Goal: Navigation & Orientation: Find specific page/section

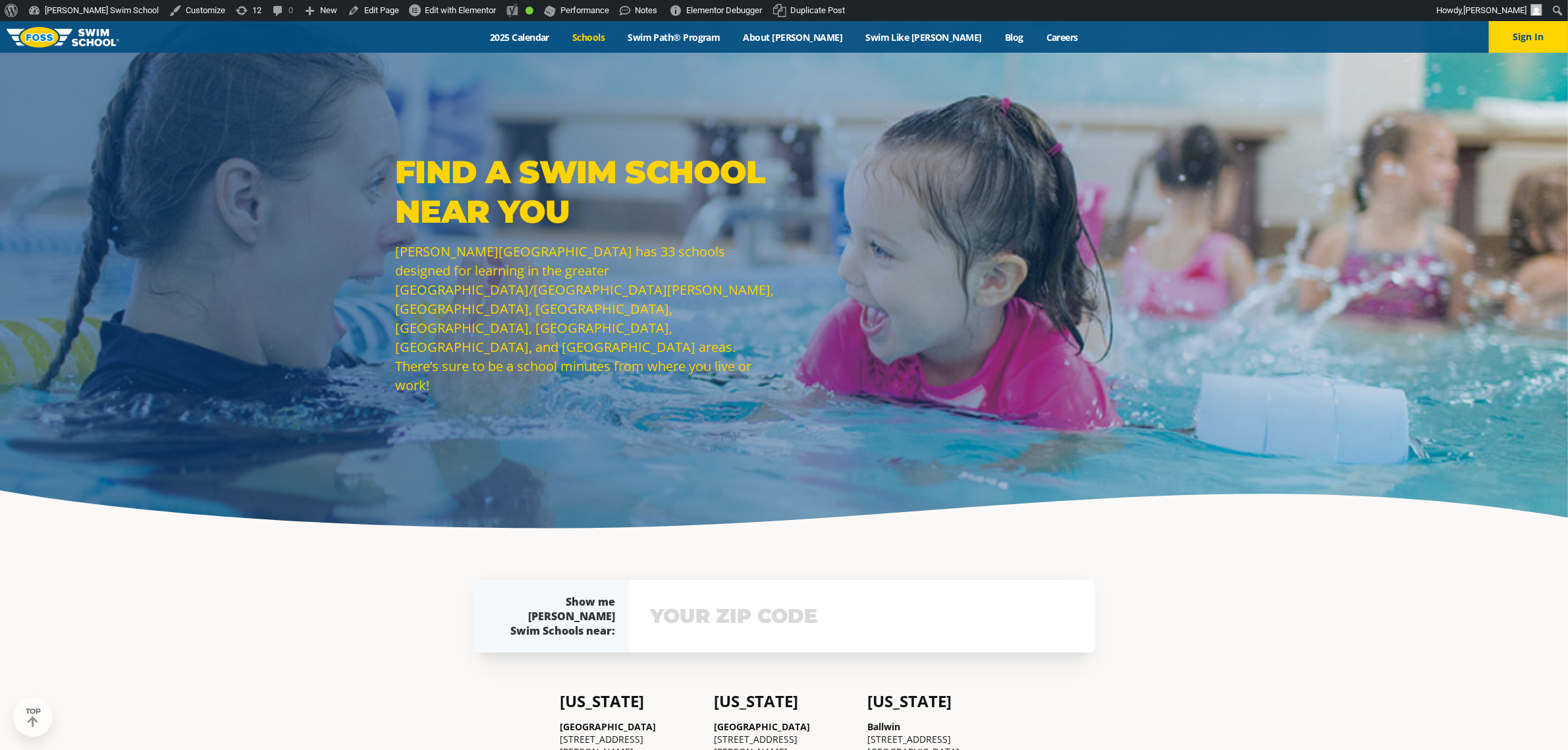
scroll to position [329, 0]
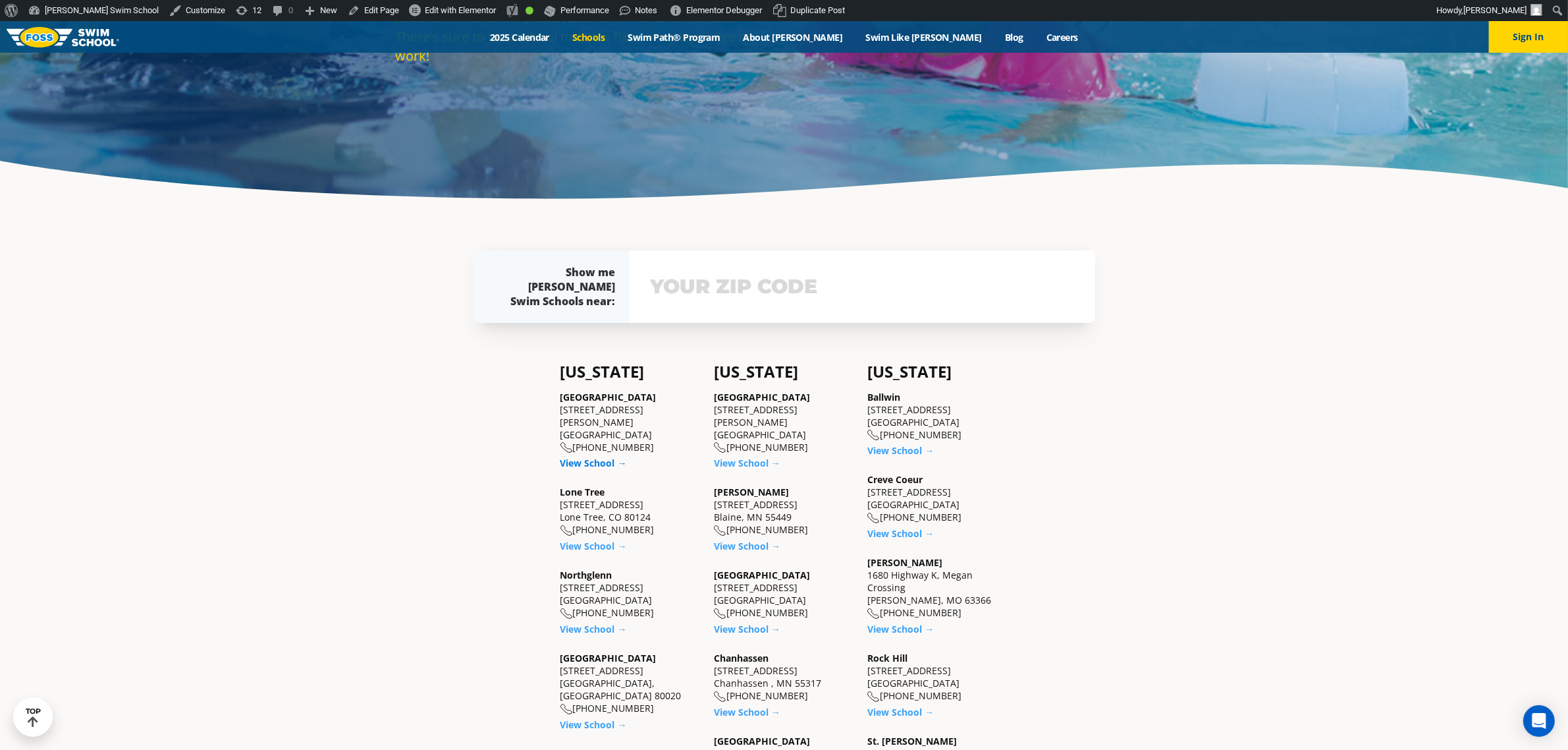
click at [568, 457] on link "View School →" at bounding box center [594, 463] width 67 height 13
drag, startPoint x: 601, startPoint y: 528, endPoint x: 636, endPoint y: 522, distance: 35.5
click at [601, 539] on link "View School →" at bounding box center [594, 546] width 67 height 13
drag, startPoint x: 599, startPoint y: 608, endPoint x: 637, endPoint y: 601, distance: 38.6
click at [599, 623] on link "View School →" at bounding box center [594, 629] width 67 height 13
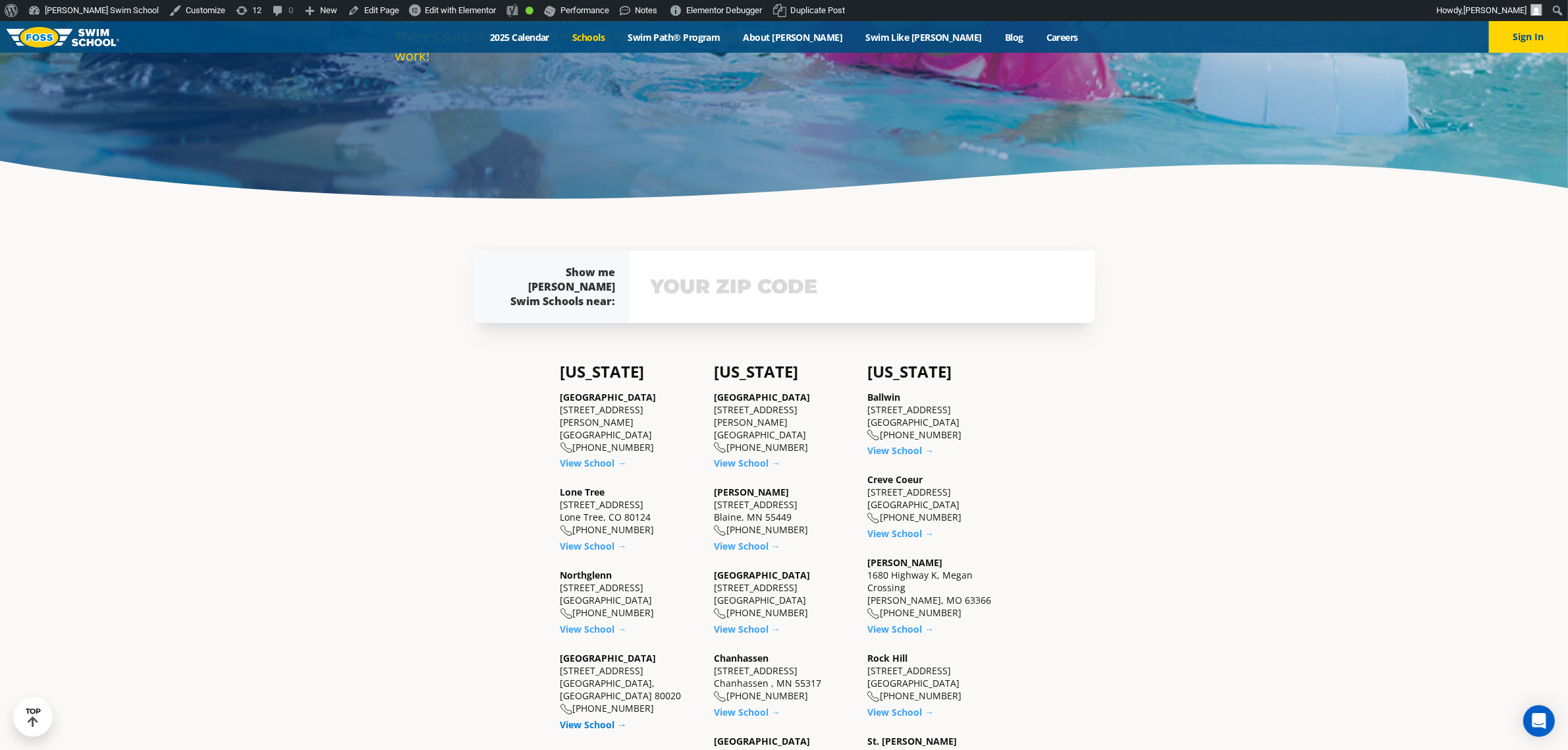
click at [604, 718] on link "View School →" at bounding box center [594, 724] width 67 height 13
